Goal: Transaction & Acquisition: Purchase product/service

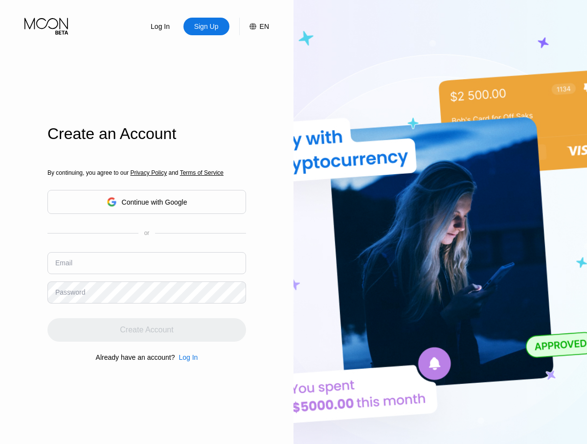
click at [147, 252] on input "text" at bounding box center [146, 263] width 199 height 22
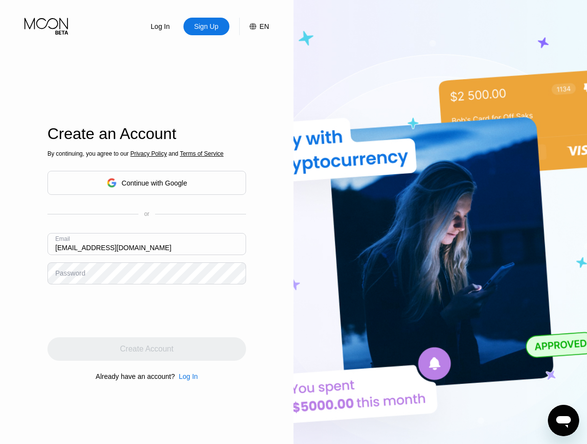
type input "[EMAIL_ADDRESS][DOMAIN_NAME]"
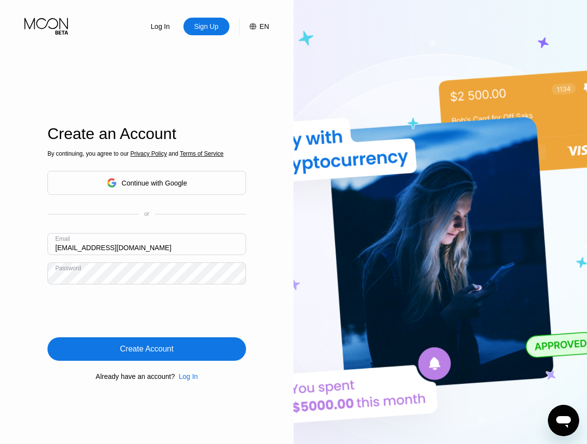
click at [147, 349] on div "Create Account" at bounding box center [146, 349] width 53 height 10
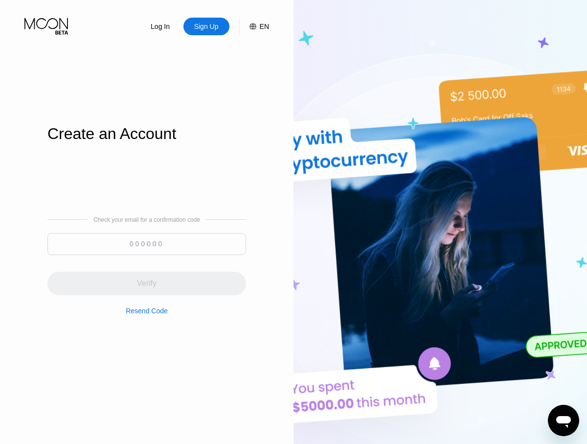
click at [147, 244] on input at bounding box center [146, 244] width 199 height 22
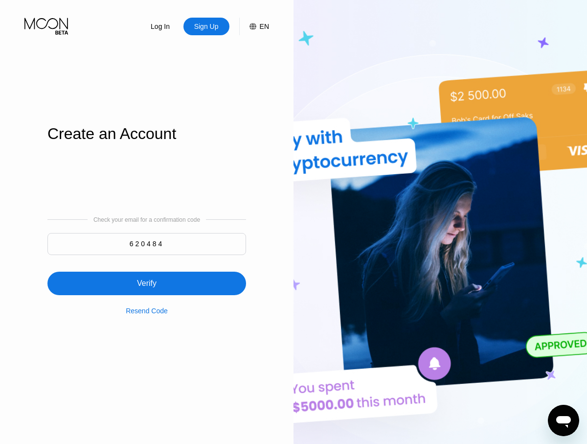
type input "620484"
click at [147, 277] on div "Verify" at bounding box center [146, 283] width 199 height 23
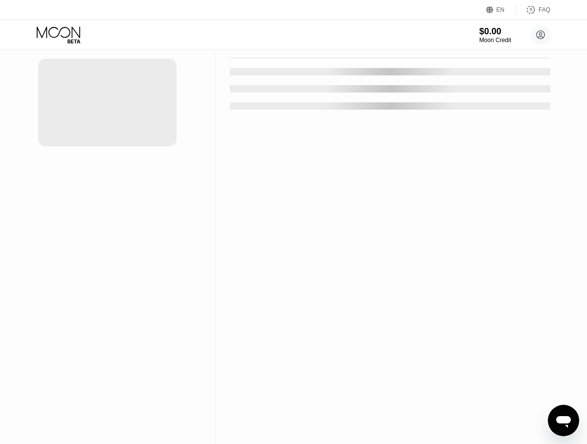
click at [148, 24] on div "New Card" at bounding box center [152, 20] width 30 height 8
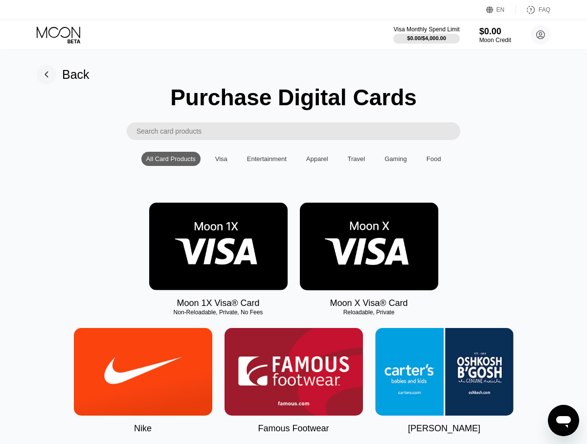
click at [218, 247] on img at bounding box center [218, 247] width 138 height 88
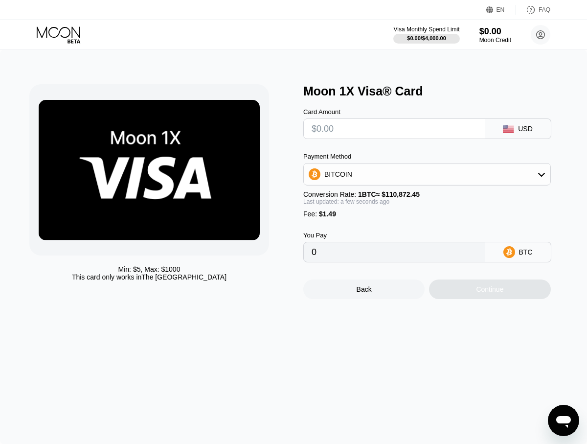
click at [394, 129] on input "text" at bounding box center [394, 129] width 165 height 20
type input "$1"
type input "0.00002246"
type input "$12"
type input "0.00012168"
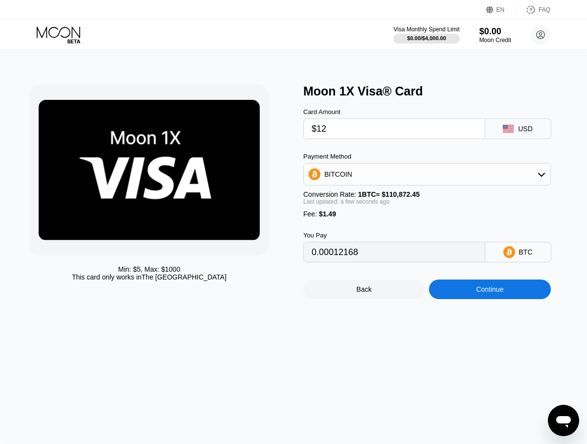
type input "$120"
type input "0.00109577"
click at [490, 290] on div "Continue" at bounding box center [489, 289] width 27 height 8
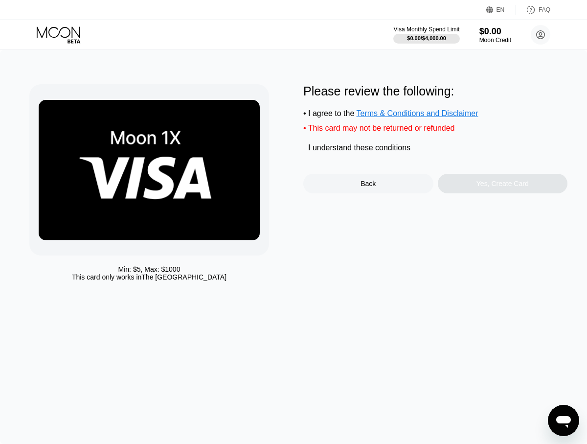
click at [361, 150] on div "I understand these conditions" at bounding box center [359, 147] width 102 height 9
click at [502, 185] on div "Yes, Create Card" at bounding box center [503, 184] width 52 height 8
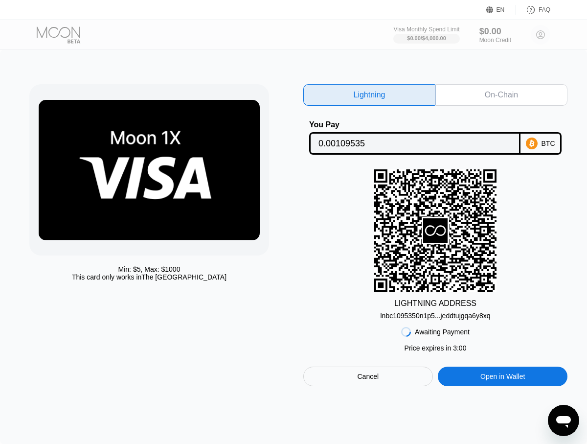
click at [501, 95] on div "On-Chain" at bounding box center [501, 95] width 33 height 10
